Goal: Task Accomplishment & Management: Manage account settings

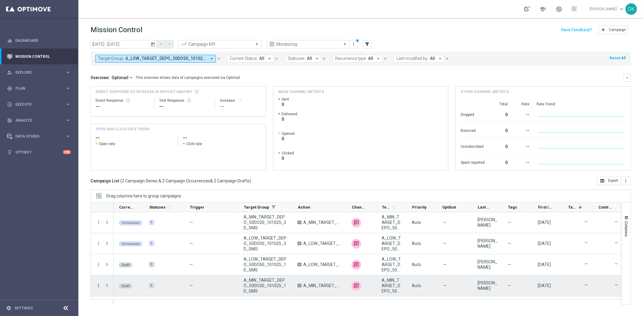
click at [96, 287] on icon "more_vert" at bounding box center [98, 285] width 5 height 5
click at [112, 269] on span "Edit" at bounding box center [113, 268] width 7 height 4
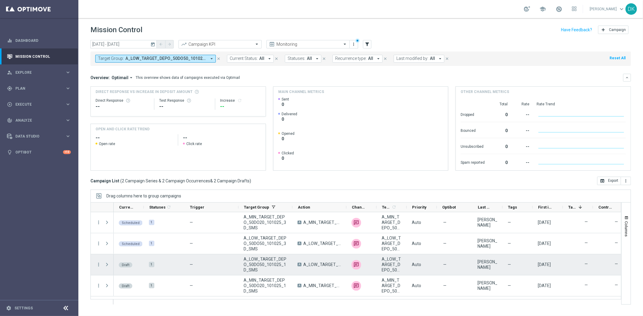
click at [98, 267] on div "more_vert" at bounding box center [96, 265] width 11 height 21
click at [98, 266] on icon "more_vert" at bounding box center [98, 264] width 5 height 5
click at [111, 288] on span "Edit" at bounding box center [113, 288] width 7 height 4
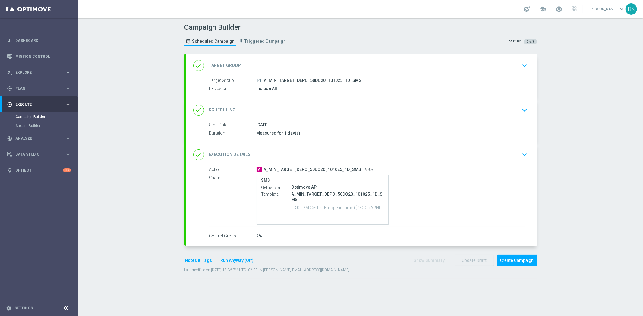
click at [515, 117] on div "done Scheduling keyboard_arrow_down" at bounding box center [361, 110] width 351 height 23
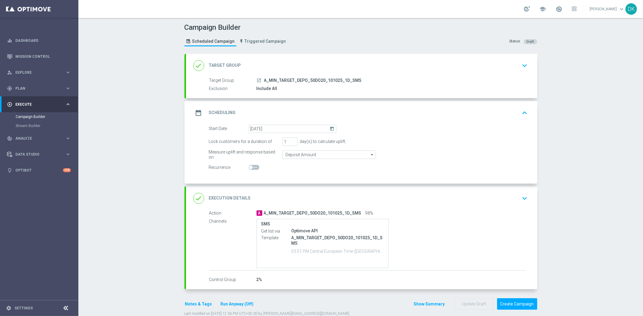
click at [513, 68] on div "done Target Group keyboard_arrow_down" at bounding box center [361, 65] width 336 height 11
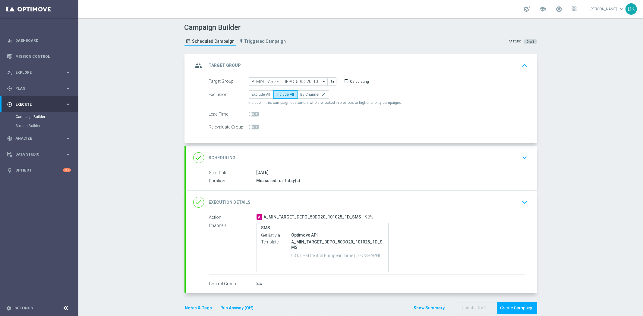
click at [561, 152] on div "Campaign Builder Scheduled Campaign Triggered Campaign Status: Draft group Targ…" at bounding box center [360, 167] width 564 height 298
drag, startPoint x: 590, startPoint y: 245, endPoint x: 586, endPoint y: 245, distance: 4.2
click at [590, 245] on div "Campaign Builder Scheduled Campaign Triggered Campaign Status: Draft group Targ…" at bounding box center [360, 167] width 564 height 298
click at [459, 167] on div "done Scheduling keyboard_arrow_down" at bounding box center [361, 157] width 351 height 23
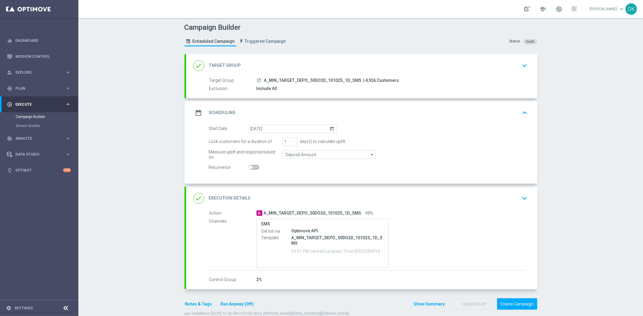
click at [522, 116] on icon "keyboard_arrow_up" at bounding box center [524, 112] width 9 height 9
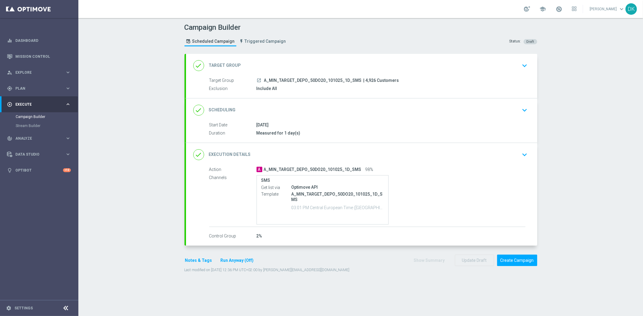
click at [486, 161] on div "done Execution Details keyboard_arrow_down" at bounding box center [361, 154] width 351 height 23
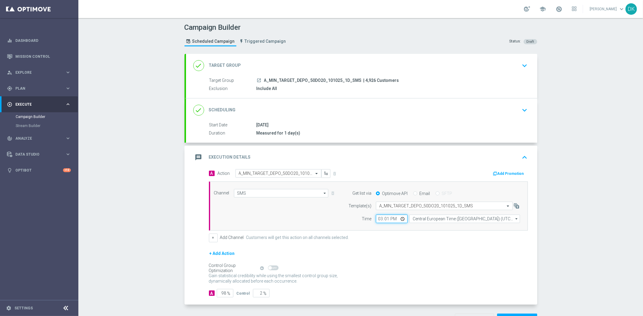
click at [377, 221] on input "15:01" at bounding box center [392, 219] width 32 height 8
type input "14:45"
click at [405, 249] on form "A Action Select action A_MIN_TARGET_DEPO_50DO20_101025_1D_SMS delete_forever Ad…" at bounding box center [368, 233] width 319 height 128
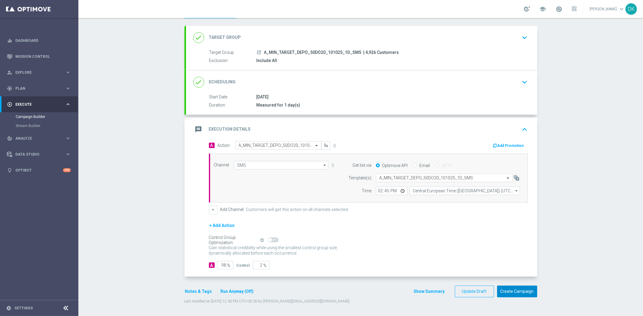
click at [522, 294] on button "Create Campaign" at bounding box center [517, 292] width 40 height 12
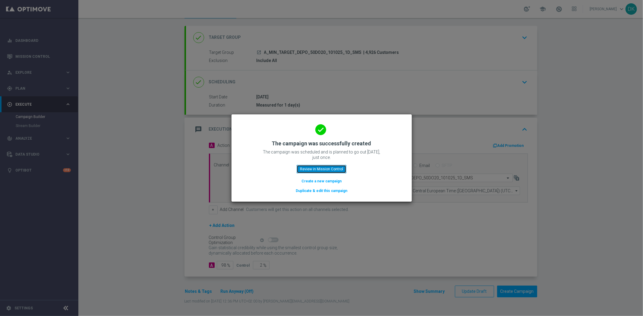
click at [317, 167] on button "Review in Mission Control" at bounding box center [321, 169] width 50 height 8
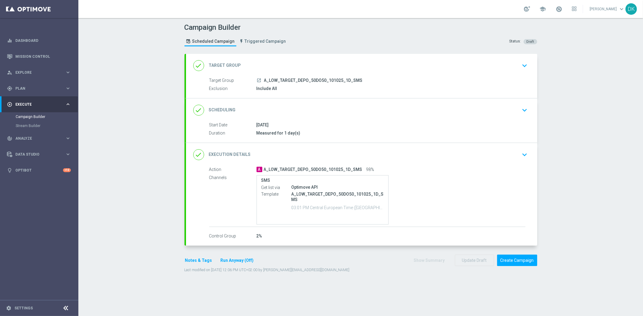
click at [515, 164] on div "done Execution Details keyboard_arrow_down" at bounding box center [361, 154] width 351 height 23
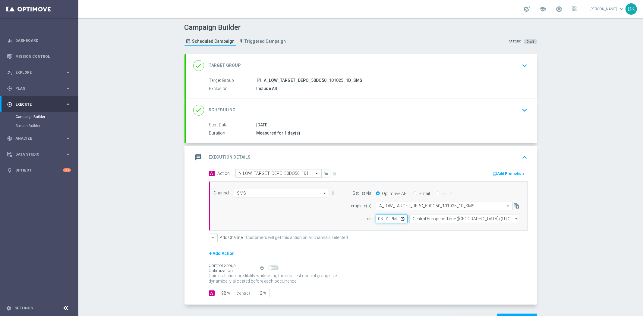
click at [377, 221] on input "15:01" at bounding box center [392, 219] width 32 height 8
type input "14:45"
click at [417, 243] on form "A Action Select action A_LOW_TARGET_DEPO_50DO50_101025_1D_SMS delete_forever Ad…" at bounding box center [368, 233] width 319 height 128
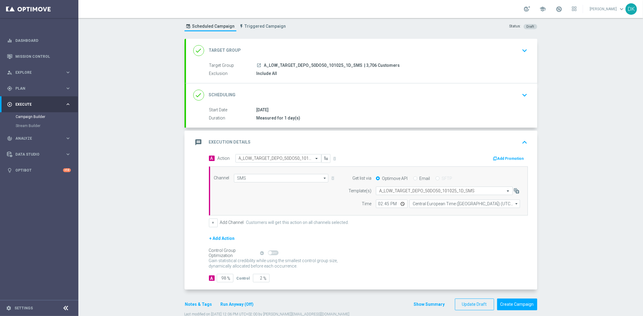
scroll to position [28, 0]
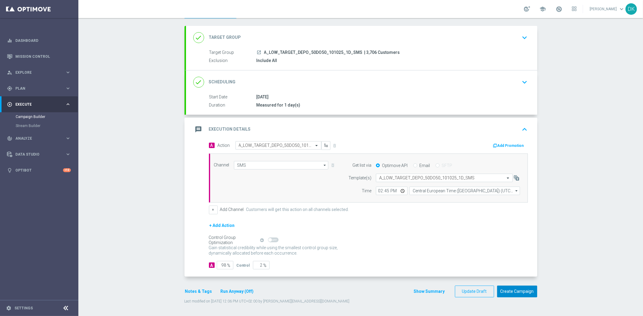
click at [507, 292] on button "Create Campaign" at bounding box center [517, 292] width 40 height 12
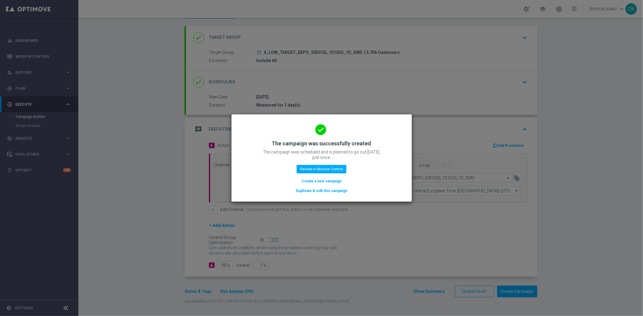
click at [155, 288] on modal-container "done The campaign was successfully created The campaign was scheduled and is pl…" at bounding box center [321, 158] width 643 height 316
click at [323, 170] on button "Review in Mission Control" at bounding box center [321, 169] width 50 height 8
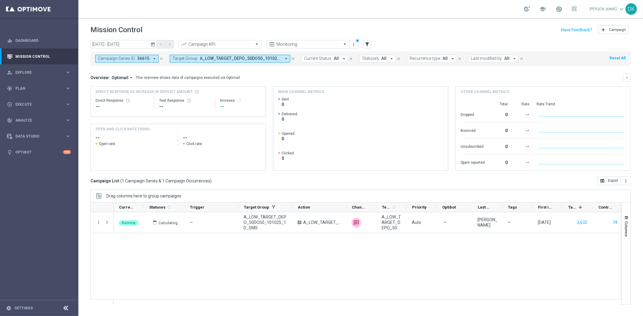
click at [212, 61] on span "A_LOW_TARGET_DEPO_50DO50_101025_1D_SMS, A_LOW_TARGET_DEPO_50DO50_101025_3D_SMS,…" at bounding box center [240, 58] width 81 height 5
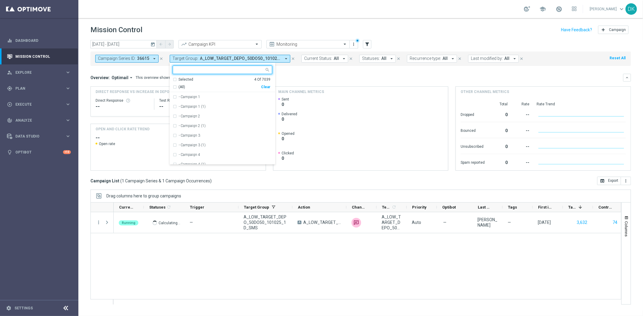
click at [0, 0] on div "Clear" at bounding box center [0, 0] width 0 height 0
click at [293, 72] on mini-dashboard "Overview: Optimail arrow_drop_down This overview shows data of campaigns execut…" at bounding box center [360, 121] width 540 height 111
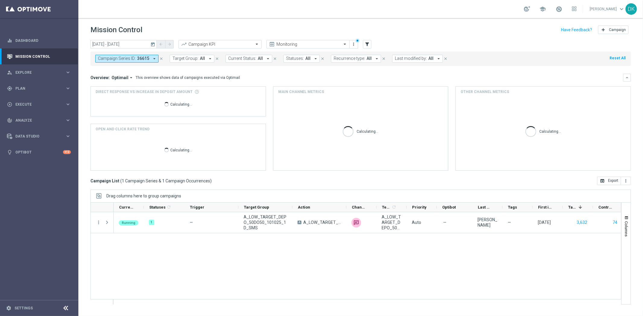
click at [143, 59] on span "36615" at bounding box center [143, 58] width 12 height 5
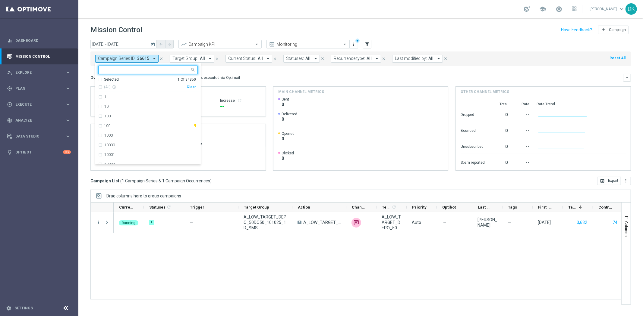
click at [0, 0] on div "Clear" at bounding box center [0, 0] width 0 height 0
click at [252, 75] on div "Overview: Optimail arrow_drop_down This overview shows data of campaigns execut…" at bounding box center [356, 77] width 532 height 5
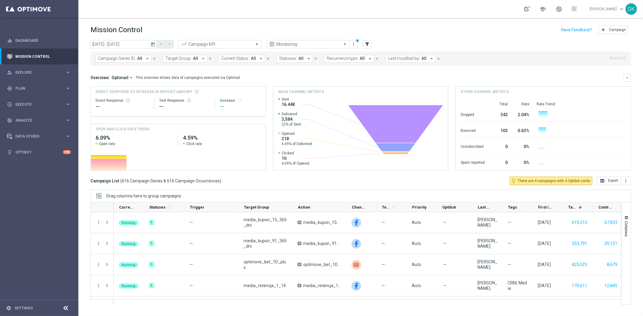
click at [185, 60] on span "Target Group:" at bounding box center [178, 58] width 26 height 5
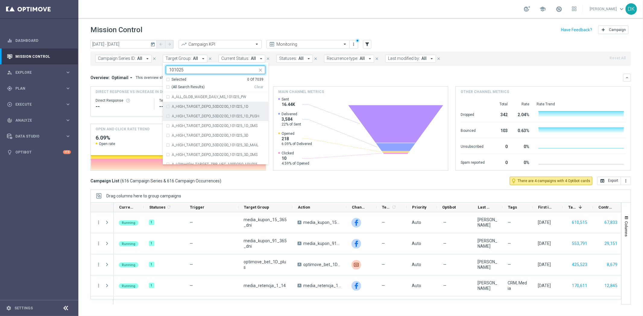
drag, startPoint x: 214, startPoint y: 108, endPoint x: 212, endPoint y: 118, distance: 10.9
click at [214, 107] on label "A_HIGH_TARGET_DEPO_50DO200_101025_1D" at bounding box center [210, 107] width 77 height 4
type input "101025"
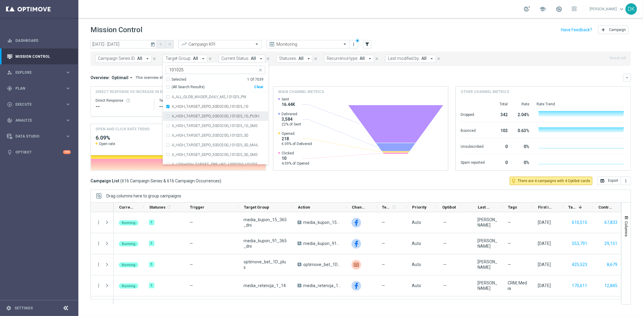
click at [212, 118] on div "A_HIGH_TARGET_DEPO_50DO200_101025_1D_PUSH" at bounding box center [215, 116] width 99 height 10
click at [210, 127] on label "A_HIGH_TARGET_DEPO_50DO200_101025_1D_SMS" at bounding box center [215, 126] width 86 height 4
drag, startPoint x: 223, startPoint y: 135, endPoint x: 223, endPoint y: 138, distance: 3.3
click at [223, 135] on label "A_HIGH_TARGET_DEPO_50DO200_101025_3D" at bounding box center [210, 136] width 77 height 4
click at [221, 146] on label "A_HIGH_TARGET_DEPO_50DO200_101025_3D_MAIL" at bounding box center [215, 145] width 86 height 4
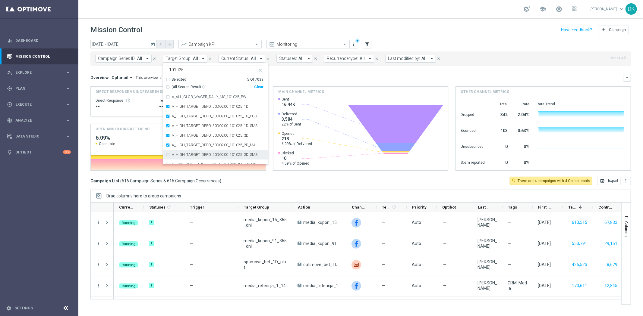
click at [219, 155] on label "A_HIGH_TARGET_DEPO_50DO200_101025_3D_SMS" at bounding box center [215, 155] width 86 height 4
click at [86, 142] on div "today 10 Oct 2025 - 10 Oct 2025 arrow_back arrow_forward Campaign KPI trending_…" at bounding box center [360, 175] width 564 height 271
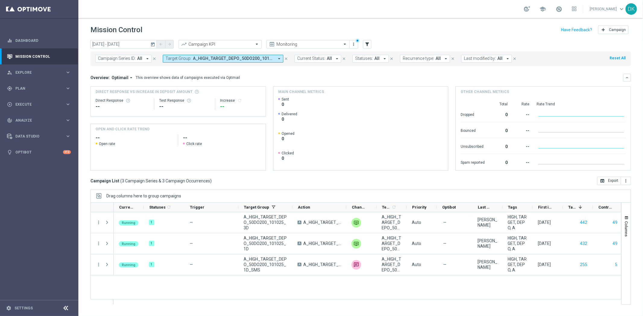
click at [154, 44] on icon "today" at bounding box center [152, 44] width 5 height 5
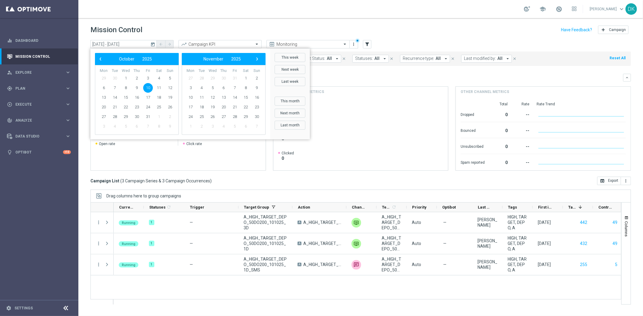
click at [148, 88] on span "10" at bounding box center [148, 88] width 10 height 10
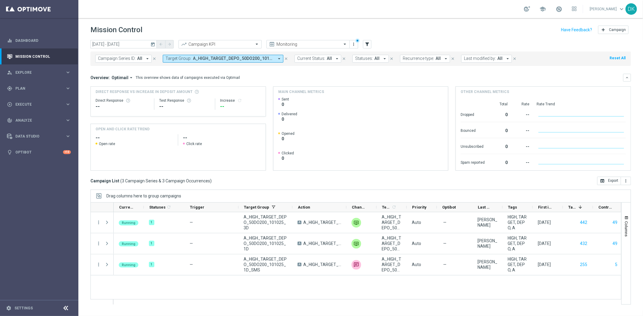
click at [233, 59] on span "A_HIGH_TARGET_DEPO_50DO200_101025_1D, A_HIGH_TARGET_DEPO_50DO200_101025_1D_PUSH…" at bounding box center [233, 58] width 81 height 5
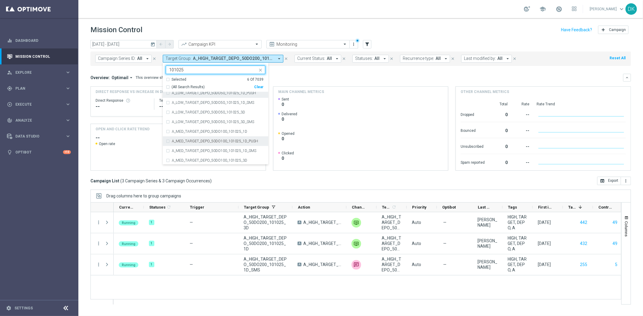
scroll to position [134, 0]
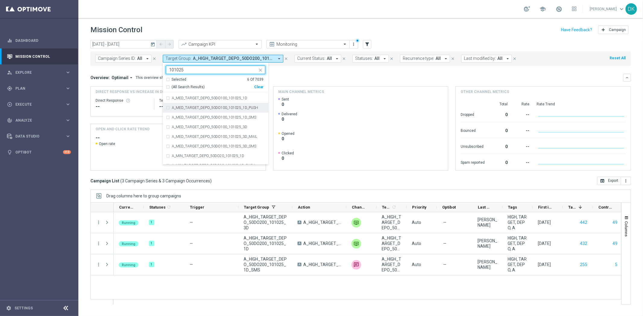
click at [210, 108] on label "A_MED_TARGET_DEPO_50DO100_101025_1D_PUSH" at bounding box center [215, 108] width 86 height 4
type input "101025"
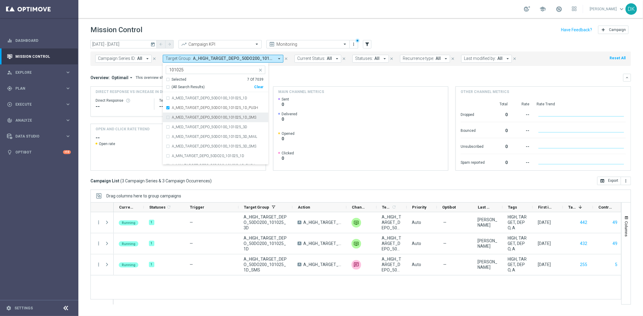
click at [214, 117] on label "A_MED_TARGET_DEPO_50DO100_101025_1D_SMS" at bounding box center [214, 118] width 84 height 4
click at [245, 99] on div "A_MED_TARGET_DEPO_50DO100_101025_1D" at bounding box center [218, 98] width 93 height 4
click at [88, 190] on div "today 10 Oct 2025 - 10 Oct 2025 arrow_back arrow_forward Campaign KPI trending_…" at bounding box center [360, 175] width 564 height 271
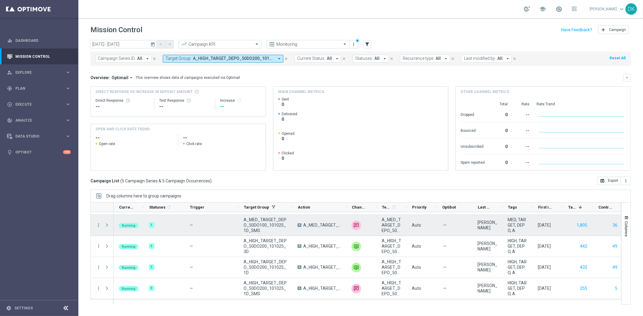
scroll to position [0, 0]
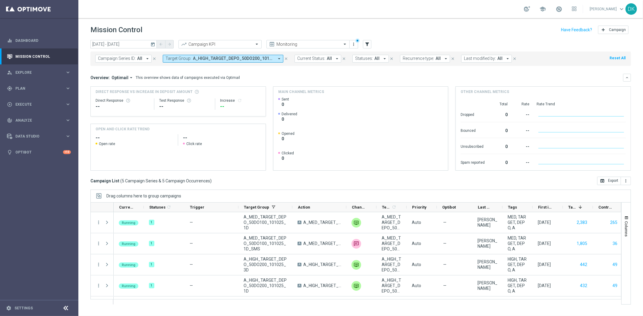
click at [195, 59] on span "A_HIGH_TARGET_DEPO_50DO200_101025_1D, A_HIGH_TARGET_DEPO_50DO200_101025_1D_PUSH…" at bounding box center [233, 58] width 81 height 5
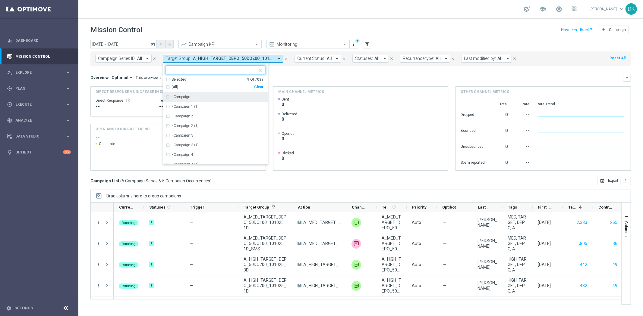
click at [259, 85] on div "(All) Clear" at bounding box center [215, 86] width 98 height 8
click at [0, 0] on div "Clear" at bounding box center [0, 0] width 0 height 0
click at [291, 79] on div "Overview: Optimail arrow_drop_down This overview shows data of campaigns execut…" at bounding box center [356, 77] width 532 height 5
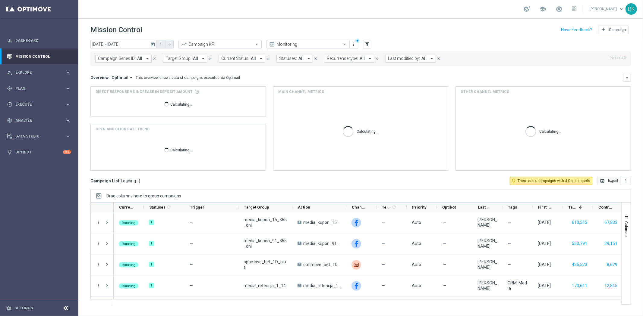
click at [187, 58] on span "Target Group:" at bounding box center [178, 58] width 26 height 5
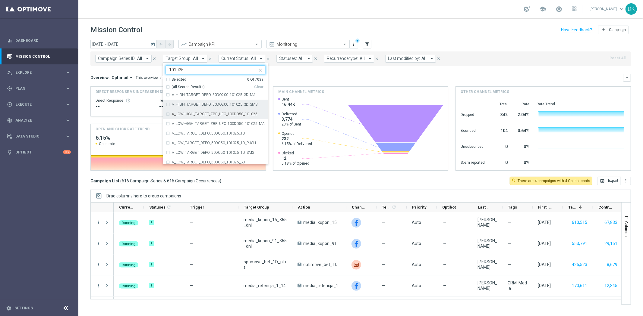
scroll to position [67, 0]
click at [208, 117] on label "A_LOW_TARGET_DEPO_50DO50_101025_1D" at bounding box center [208, 117] width 73 height 4
type input "101025"
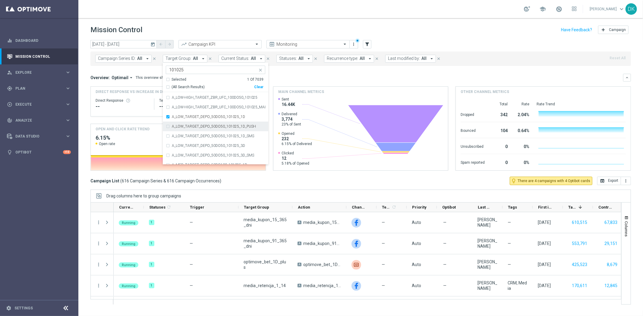
click at [212, 127] on label "A_LOW_TARGET_DEPO_50DO50_101025_1D_PUSH" at bounding box center [214, 127] width 84 height 4
drag, startPoint x: 214, startPoint y: 134, endPoint x: 214, endPoint y: 145, distance: 10.8
click at [214, 135] on label "A_LOW_TARGET_DEPO_50DO50_101025_1D_SMS" at bounding box center [213, 136] width 82 height 4
click at [213, 148] on div "A_LOW_TARGET_DEPO_50DO50_101025_3D" at bounding box center [215, 146] width 99 height 10
click at [221, 158] on div "A_LOW_TARGET_DEPO_50DO50_101025_3D_SMS" at bounding box center [215, 156] width 99 height 10
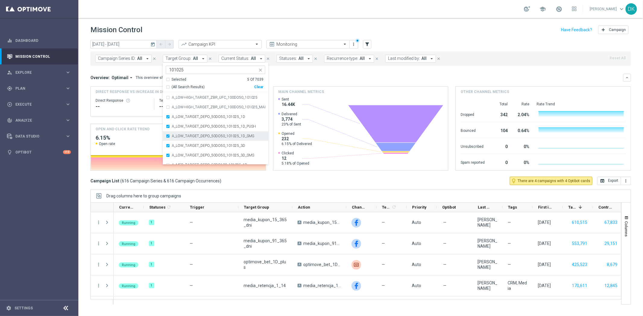
scroll to position [100, 0]
click at [214, 133] on label "A_MED_TARGET_DEPO_50DO100_101025_1D" at bounding box center [209, 132] width 75 height 4
click at [213, 132] on label "A_MED_TARGET_DEPO_50DO100_101025_1D" at bounding box center [209, 132] width 75 height 4
click at [210, 124] on label "A_MIN_TARGET_DEPO_50DO20_101025_1D" at bounding box center [208, 123] width 72 height 4
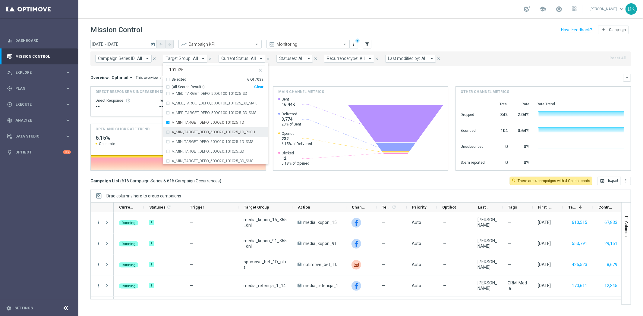
click at [211, 134] on div "A_MIN_TARGET_DEPO_50DO20_101025_1D_PUSH" at bounding box center [215, 132] width 99 height 10
click at [213, 143] on label "A_MIN_TARGET_DEPO_50DO20_101025_1D_SMS" at bounding box center [212, 142] width 81 height 4
click at [215, 153] on label "A_MIN_TARGET_DEPO_50DO20_101025_3D" at bounding box center [208, 152] width 72 height 4
click at [216, 130] on div "A_MIN_TARGET_DEPO_50DO20_101025_3D_SMS" at bounding box center [215, 128] width 99 height 10
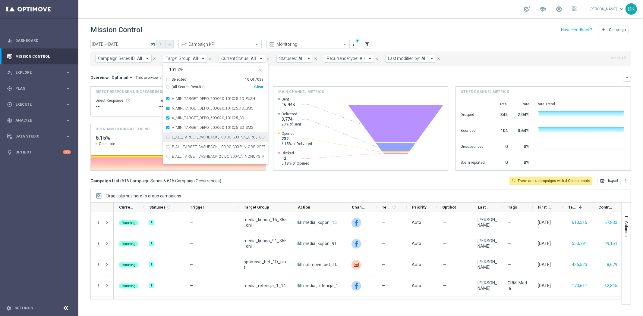
click at [84, 167] on div "today 10 Oct 2025 - 10 Oct 2025 arrow_back arrow_forward Campaign KPI trending_…" at bounding box center [360, 175] width 564 height 271
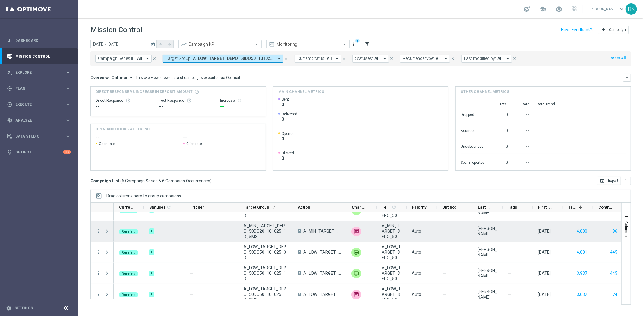
scroll to position [39, 0]
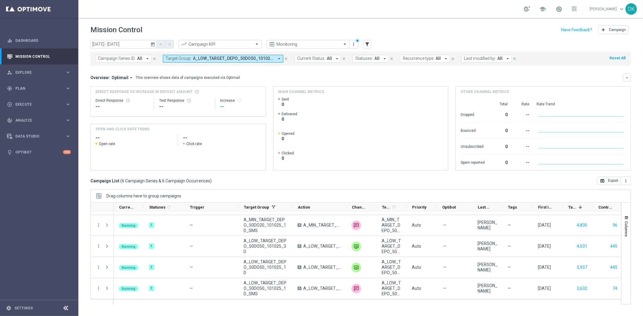
click at [152, 43] on icon "today" at bounding box center [152, 44] width 5 height 5
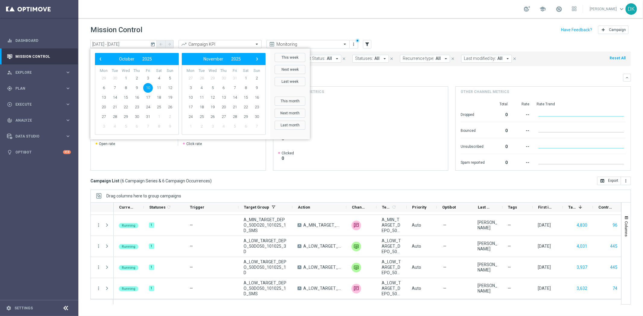
click at [148, 89] on span "10" at bounding box center [148, 88] width 10 height 10
click at [170, 89] on span "12" at bounding box center [170, 88] width 10 height 10
type input "10 Oct 2025 - 12 Oct 2025"
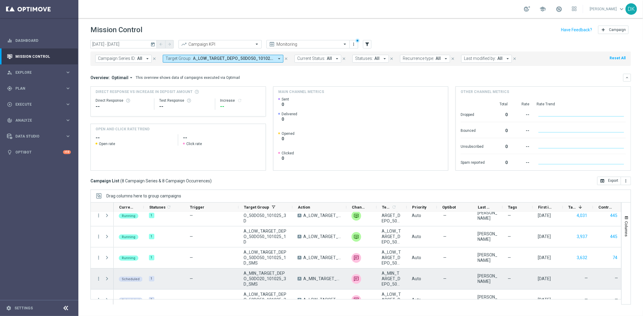
scroll to position [82, 0]
